Goal: Find specific page/section: Find specific page/section

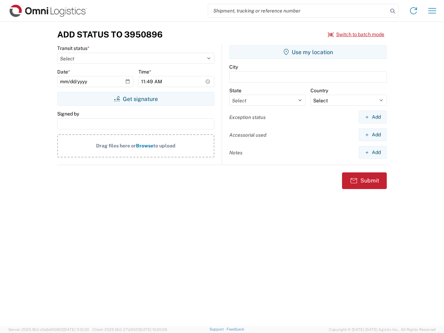
click at [298, 11] on input "search" at bounding box center [298, 10] width 180 height 13
click at [392, 11] on icon at bounding box center [392, 11] width 10 height 10
click at [413, 11] on icon at bounding box center [413, 10] width 11 height 11
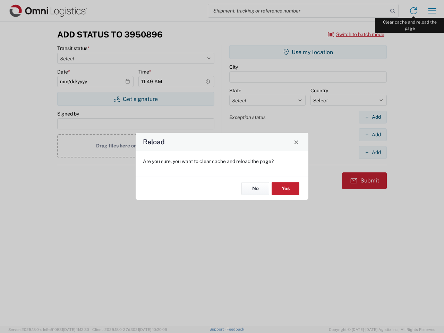
click at [432, 11] on div "Reload Are you sure, you want to clear cache and reload the page? No Yes" at bounding box center [222, 166] width 444 height 333
click at [356, 34] on div "Reload Are you sure, you want to clear cache and reload the page? No Yes" at bounding box center [222, 166] width 444 height 333
click at [135, 99] on div "Reload Are you sure, you want to clear cache and reload the page? No Yes" at bounding box center [222, 166] width 444 height 333
click at [308, 52] on div "Reload Are you sure, you want to clear cache and reload the page? No Yes" at bounding box center [222, 166] width 444 height 333
click at [372, 117] on div "Reload Are you sure, you want to clear cache and reload the page? No Yes" at bounding box center [222, 166] width 444 height 333
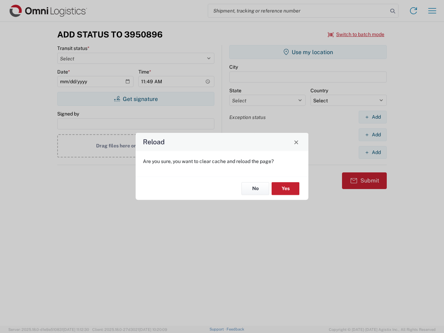
click at [372, 134] on div "Reload Are you sure, you want to clear cache and reload the page? No Yes" at bounding box center [222, 166] width 444 height 333
click at [372, 152] on div "Reload Are you sure, you want to clear cache and reload the page? No Yes" at bounding box center [222, 166] width 444 height 333
